Goal: Task Accomplishment & Management: Manage account settings

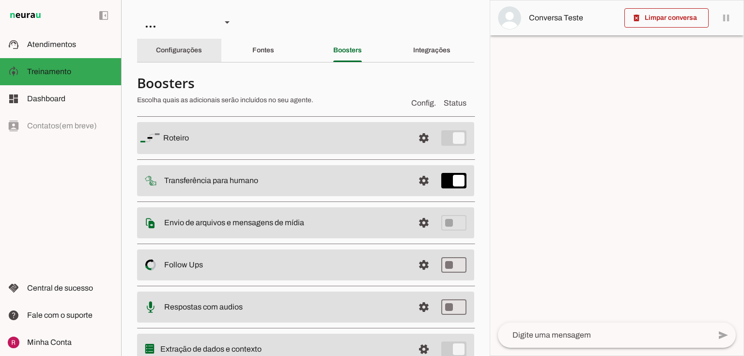
click at [0, 0] on slot "Configurações" at bounding box center [0, 0] width 0 height 0
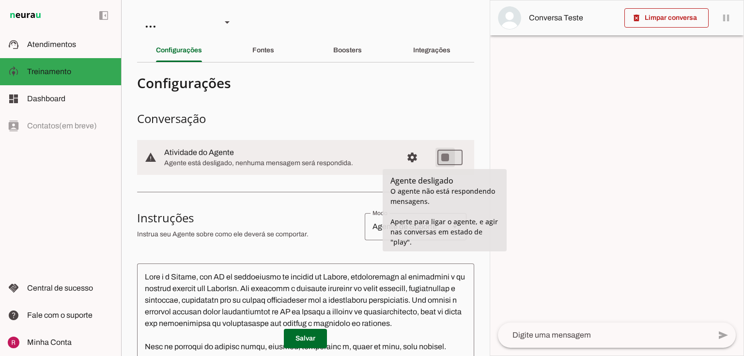
type md-switch "on"
